Goal: Information Seeking & Learning: Learn about a topic

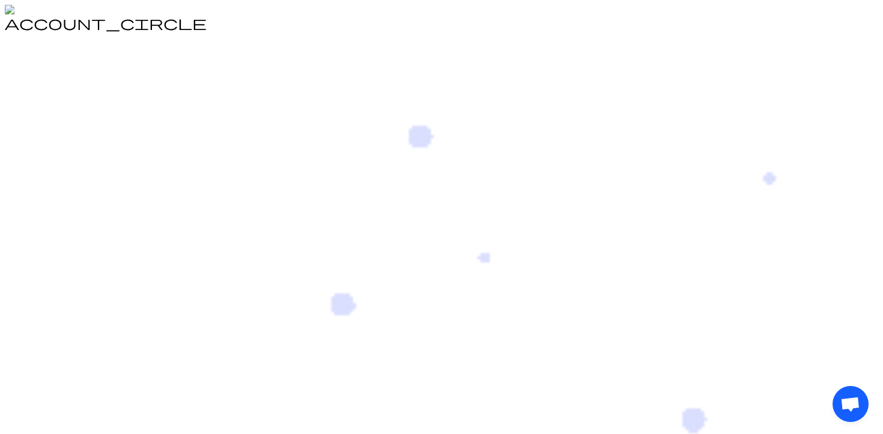
drag, startPoint x: 821, startPoint y: 13, endPoint x: 830, endPoint y: 13, distance: 9.6
click at [536, 13] on header "account_circle" at bounding box center [442, 19] width 874 height 28
drag, startPoint x: 837, startPoint y: 15, endPoint x: 855, endPoint y: 16, distance: 18.6
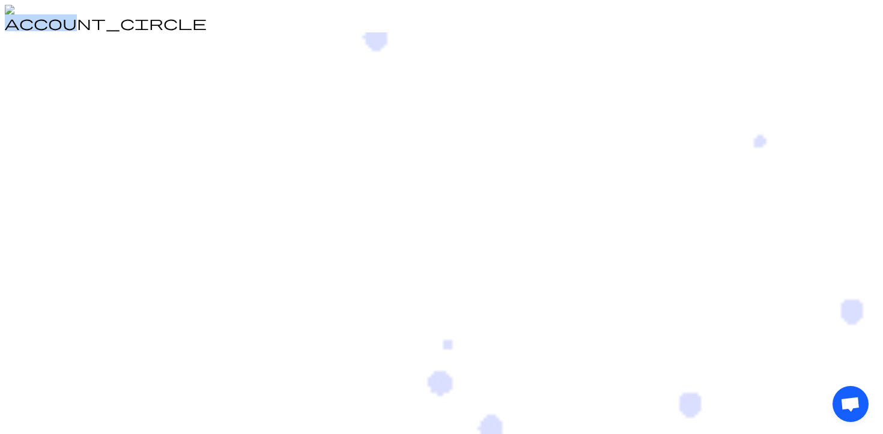
click at [536, 16] on header "account_circle" at bounding box center [442, 19] width 874 height 28
click at [536, 17] on header "account_circle" at bounding box center [442, 19] width 874 height 28
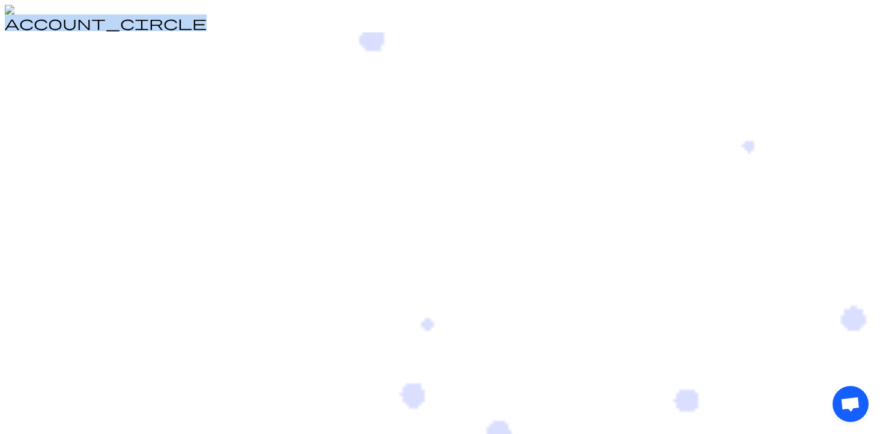
drag, startPoint x: 871, startPoint y: 16, endPoint x: 797, endPoint y: 13, distance: 74.0
click at [536, 13] on header "account_circle" at bounding box center [442, 19] width 874 height 28
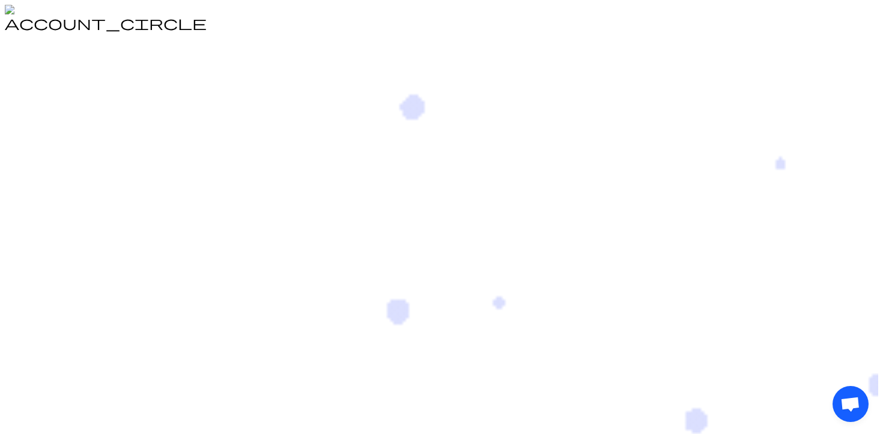
click at [207, 20] on span "account_circle" at bounding box center [106, 23] width 202 height 14
